Goal: Register for event/course

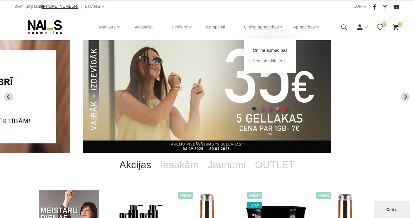
click at [284, 49] on link "Online apmācības" at bounding box center [269, 50] width 35 height 6
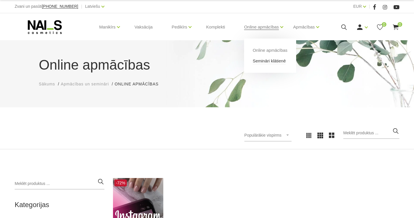
click at [285, 60] on link "Semināri klātienē" at bounding box center [268, 61] width 33 height 6
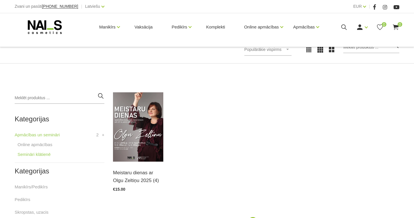
scroll to position [86, 0]
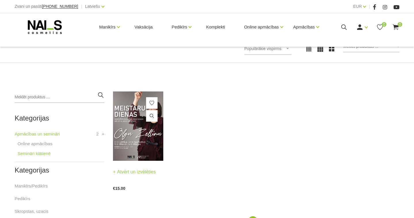
click at [137, 148] on img at bounding box center [138, 125] width 50 height 69
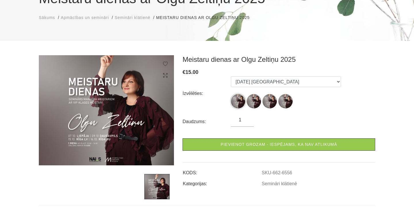
scroll to position [65, 0]
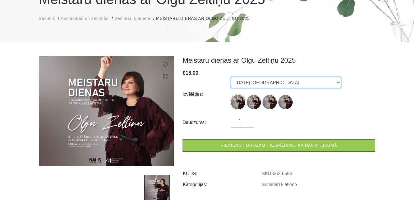
select select "6558"
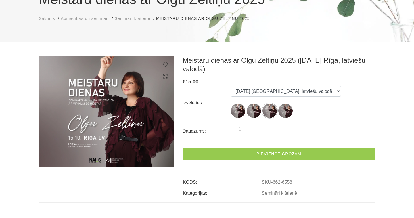
click at [330, 81] on div "€ 15.00" at bounding box center [278, 82] width 192 height 8
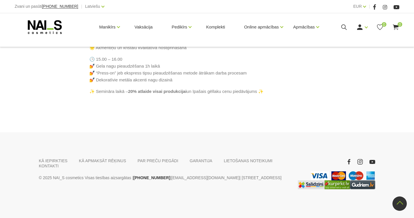
scroll to position [504, 0]
click at [279, 28] on link "Online apmācības" at bounding box center [261, 27] width 35 height 23
click at [282, 49] on link "Online apmācības" at bounding box center [269, 50] width 35 height 6
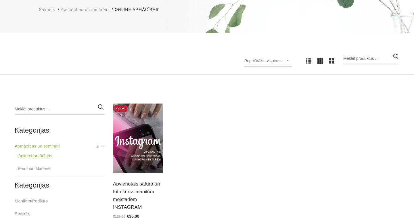
scroll to position [80, 0]
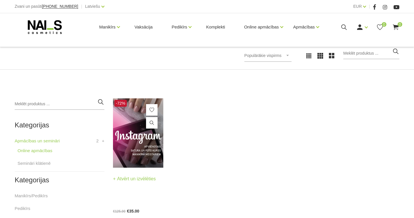
click at [136, 144] on img at bounding box center [138, 132] width 50 height 69
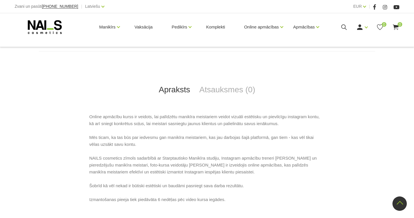
scroll to position [241, 0]
